Goal: Use online tool/utility: Utilize a website feature to perform a specific function

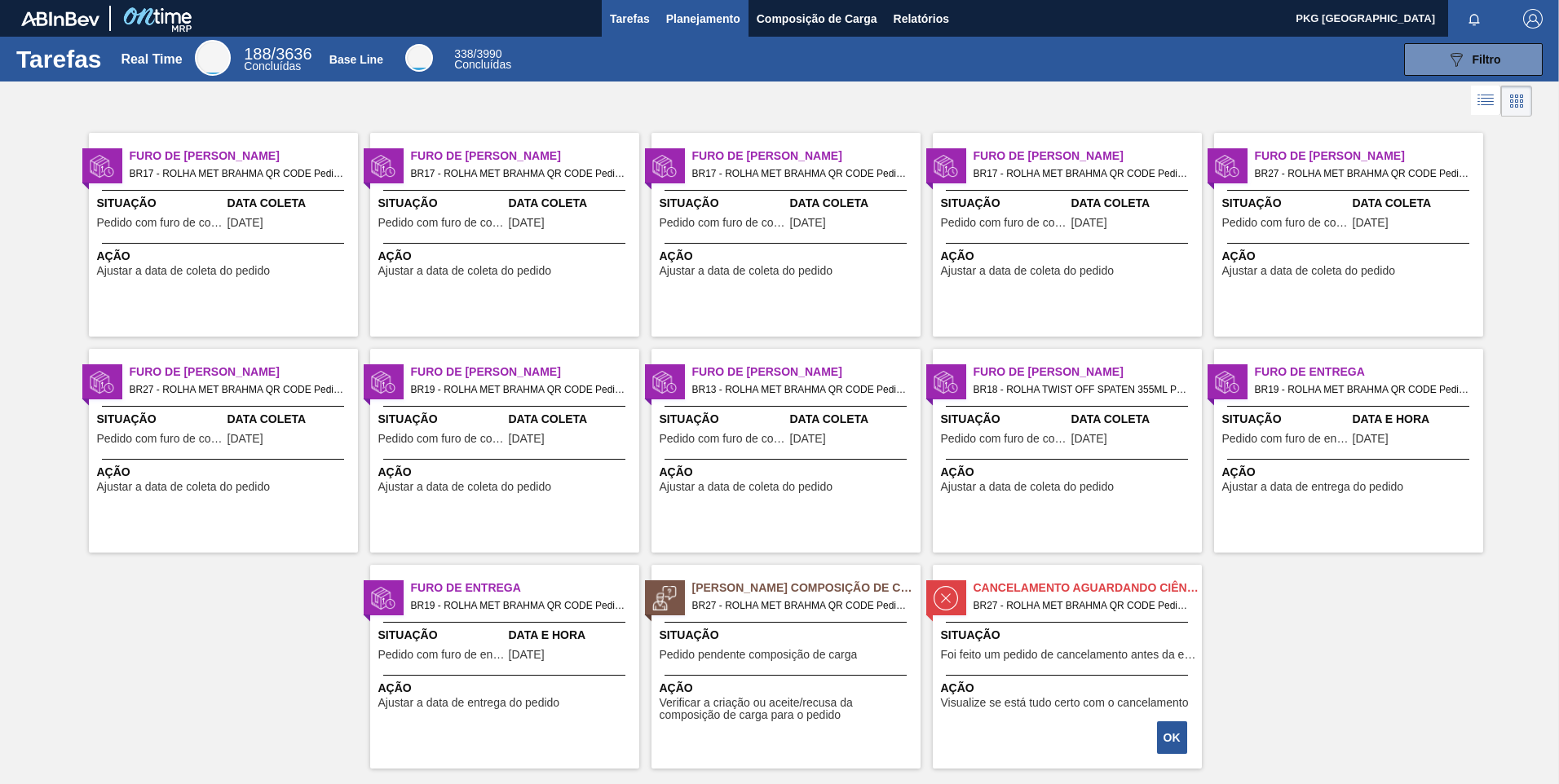
click at [705, 23] on span "Planejamento" at bounding box center [703, 19] width 74 height 20
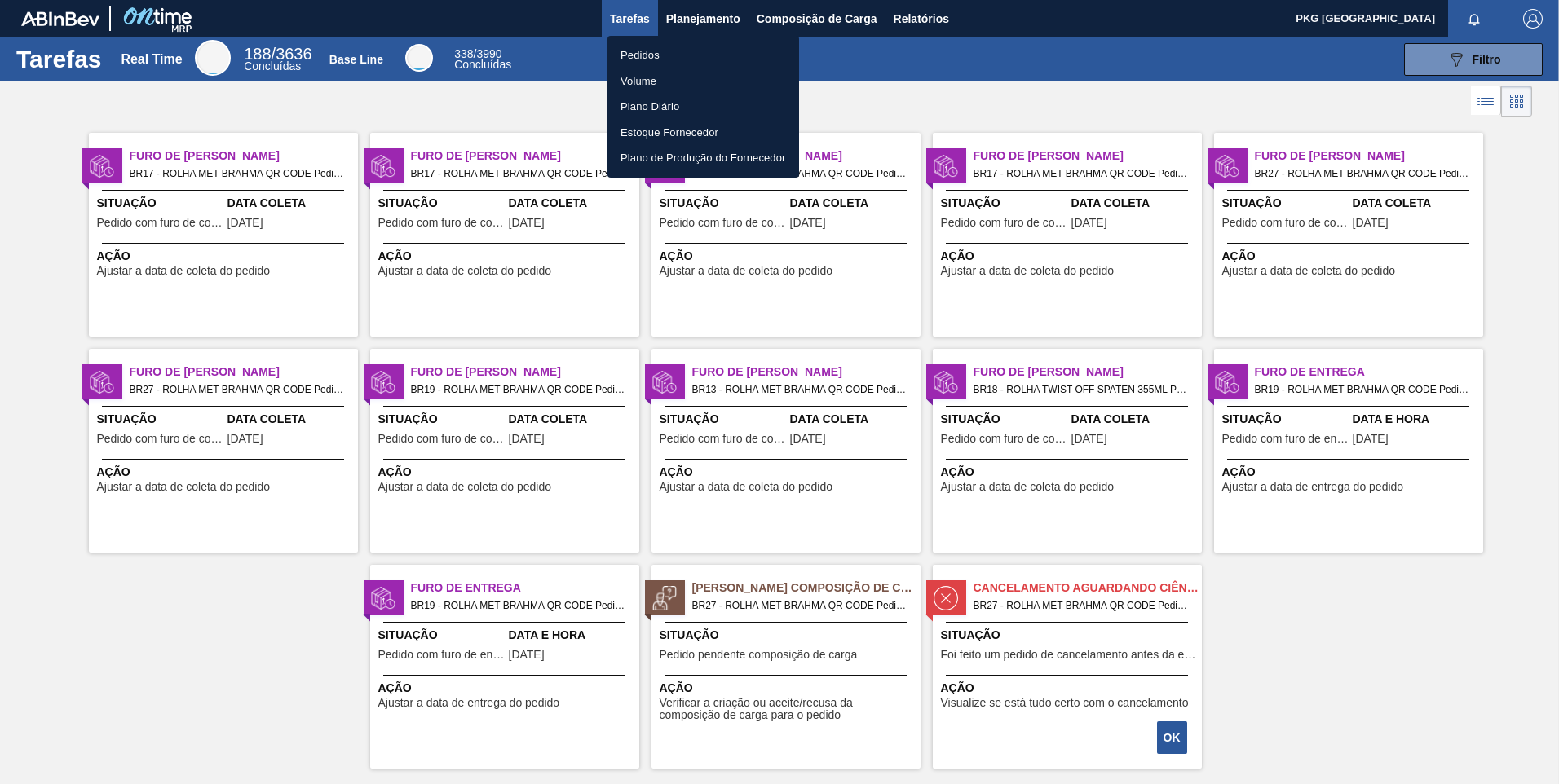
click at [805, 17] on div at bounding box center [779, 392] width 1559 height 784
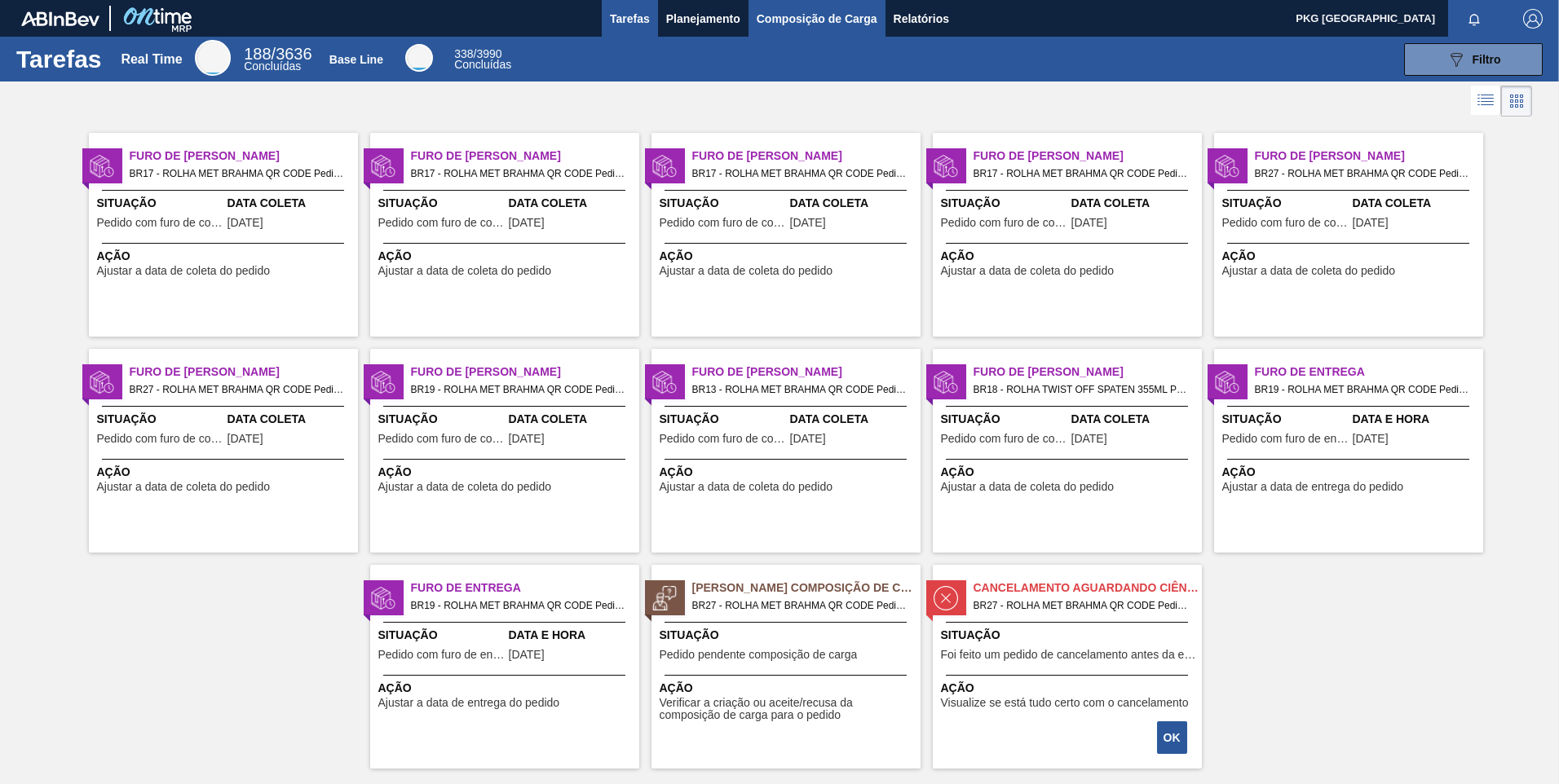
click at [768, 19] on span "Composição de Carga" at bounding box center [817, 19] width 121 height 20
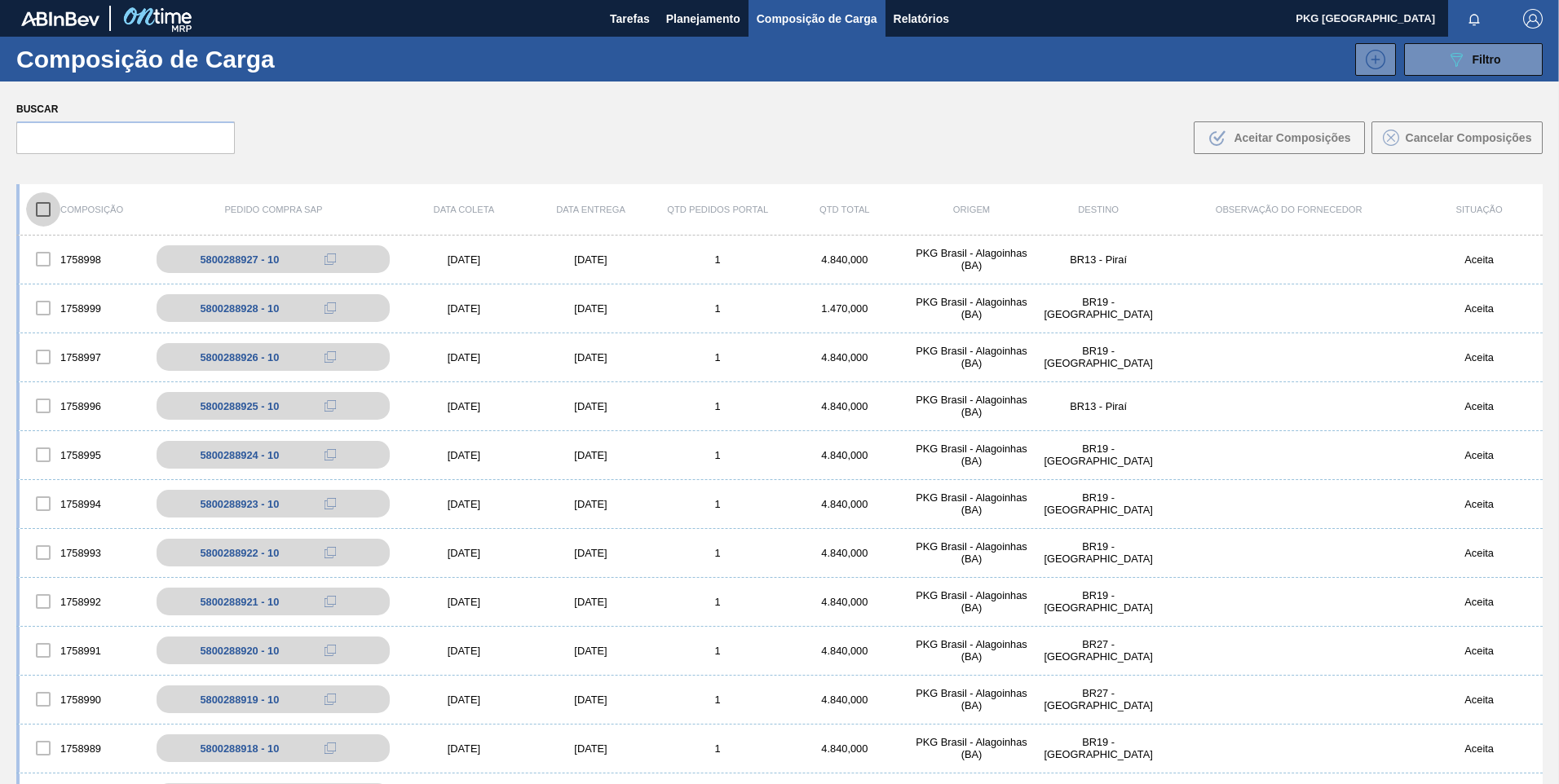
click at [46, 206] on input "checkbox" at bounding box center [43, 209] width 34 height 34
checkbox input "false"
